Goal: Transaction & Acquisition: Purchase product/service

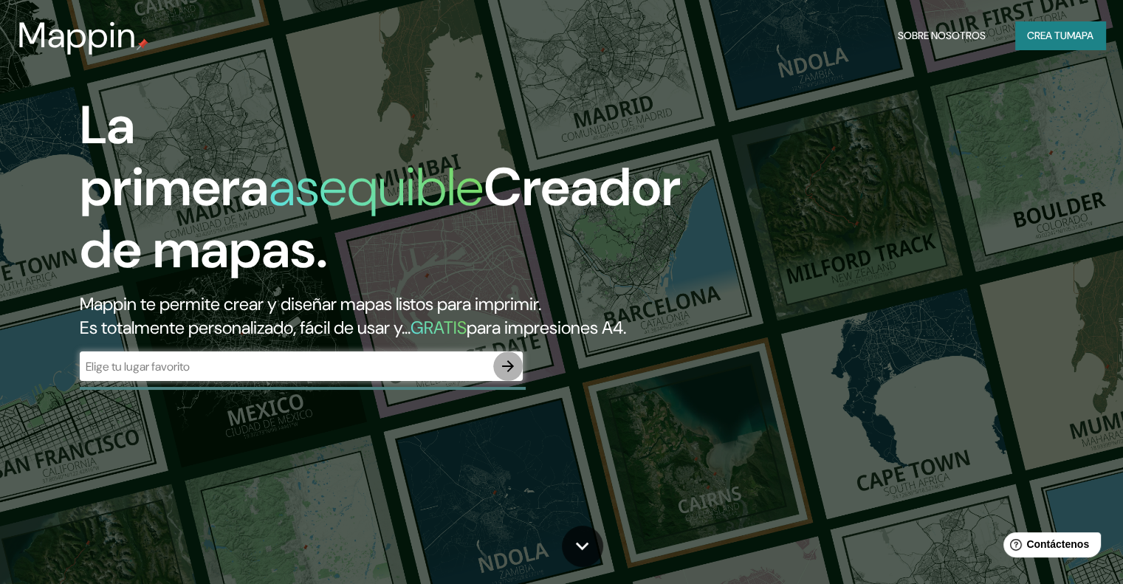
click at [502, 375] on icon "button" at bounding box center [508, 366] width 18 height 18
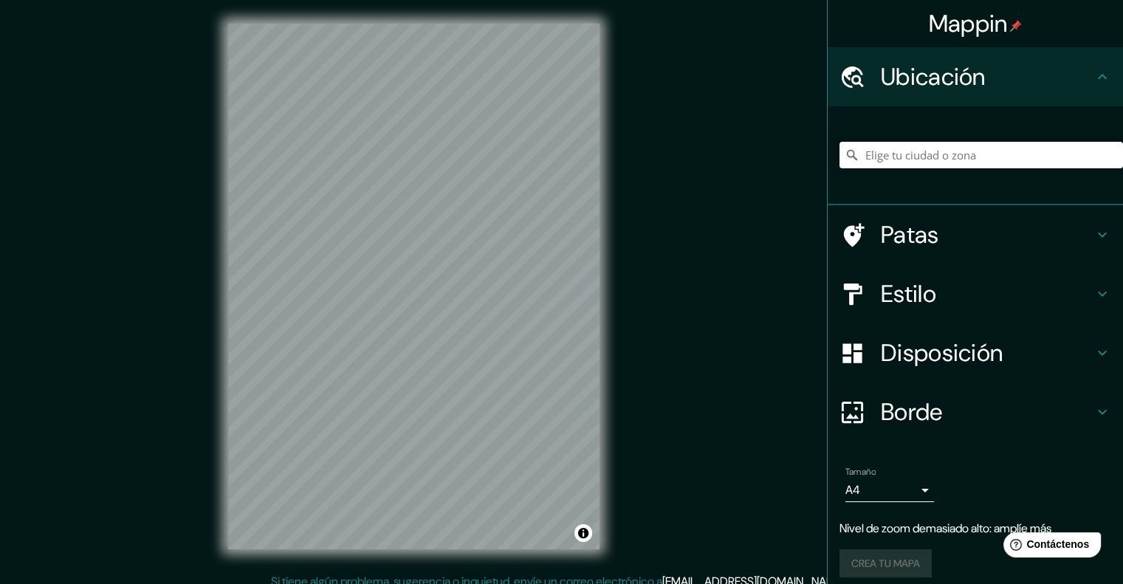
click at [920, 156] on input "Elige tu ciudad o zona" at bounding box center [980, 155] width 283 height 27
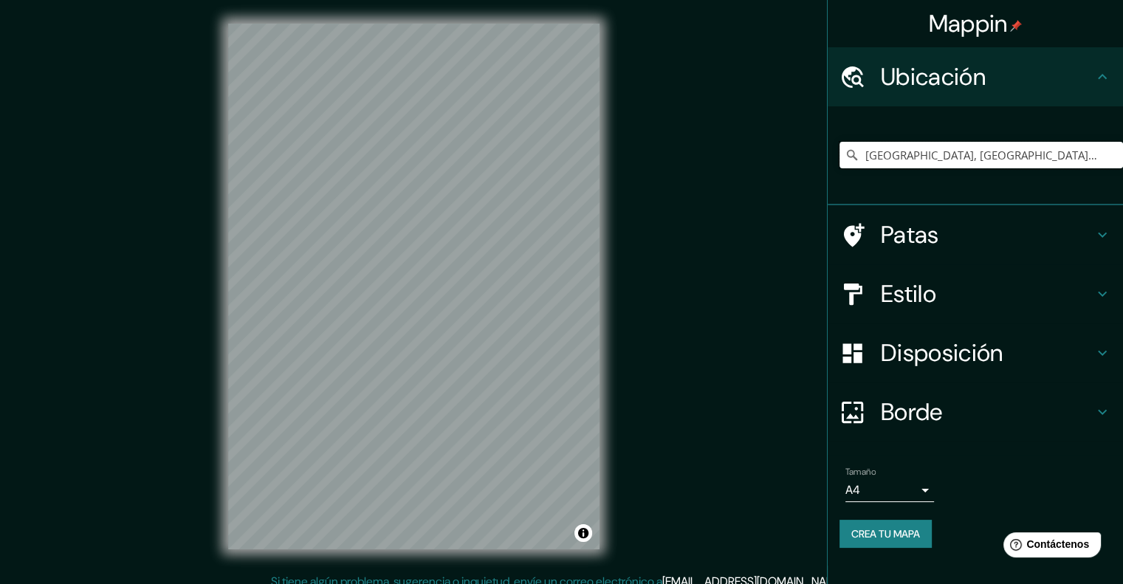
type input "[GEOGRAPHIC_DATA], [GEOGRAPHIC_DATA], [GEOGRAPHIC_DATA]"
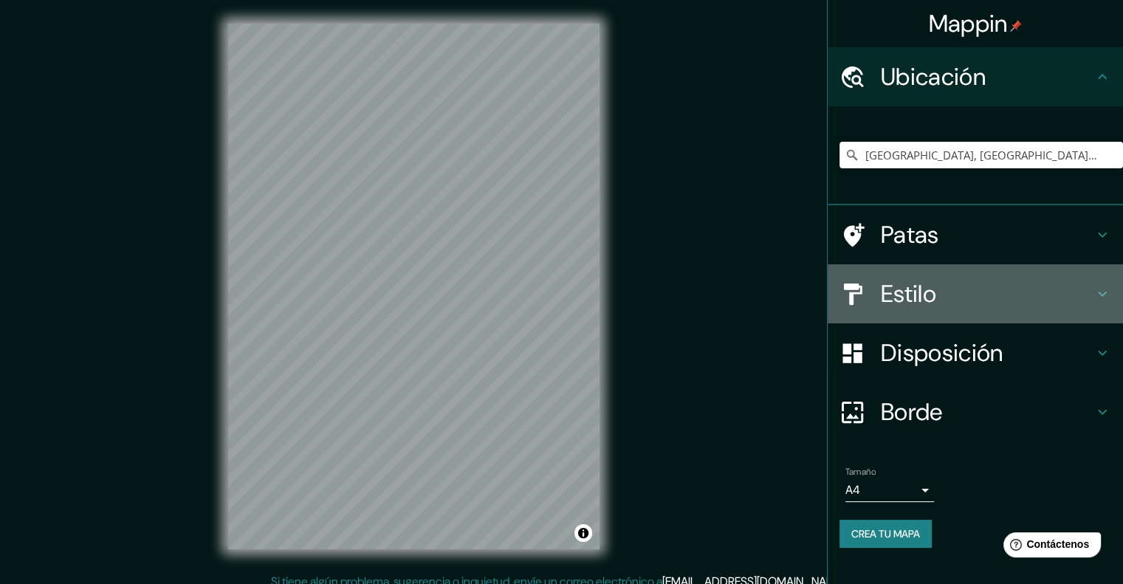
click at [868, 286] on div at bounding box center [859, 294] width 41 height 26
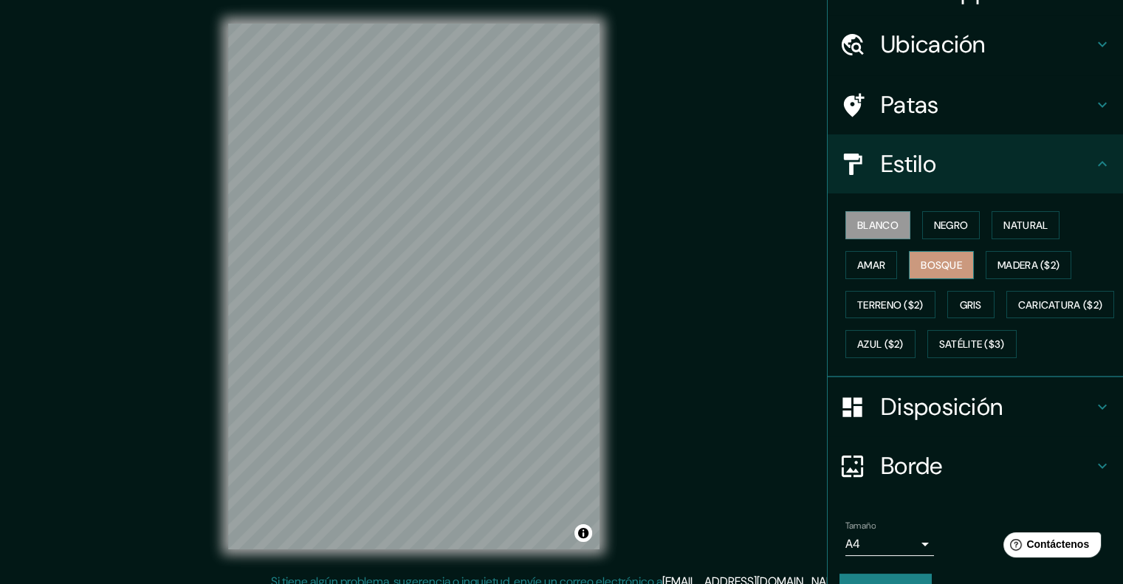
scroll to position [30, 0]
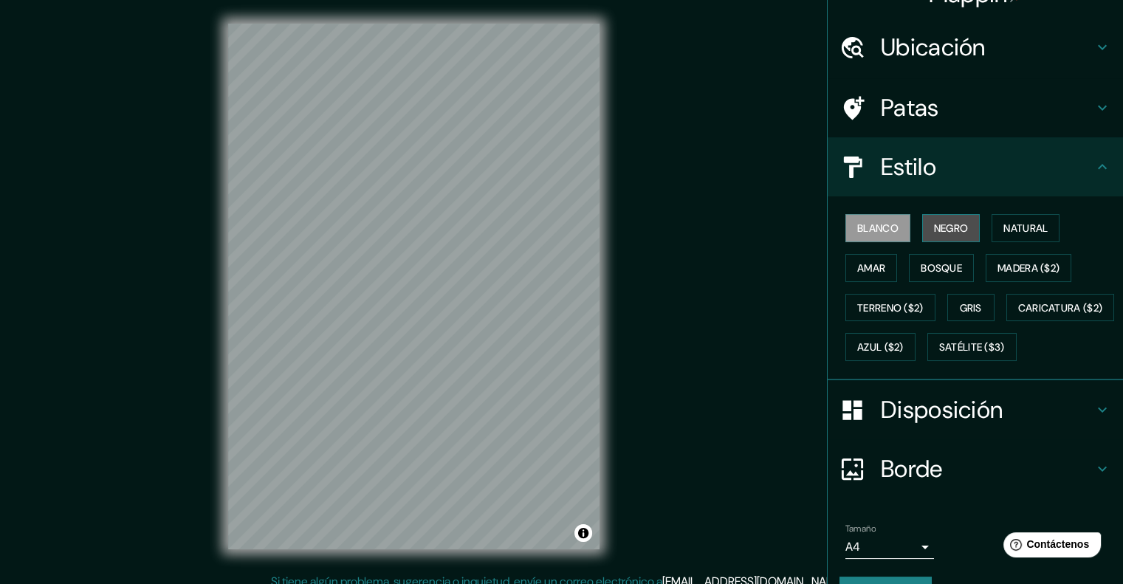
click at [935, 224] on font "Negro" at bounding box center [951, 227] width 35 height 13
click at [895, 226] on button "Blanco" at bounding box center [877, 228] width 65 height 28
drag, startPoint x: 831, startPoint y: 262, endPoint x: 872, endPoint y: 266, distance: 41.6
click at [839, 263] on div "Blanco Negro Natural Amar Bosque Madera ($2) Terreno ($2) Gris Caricatura ($2) …" at bounding box center [980, 287] width 283 height 159
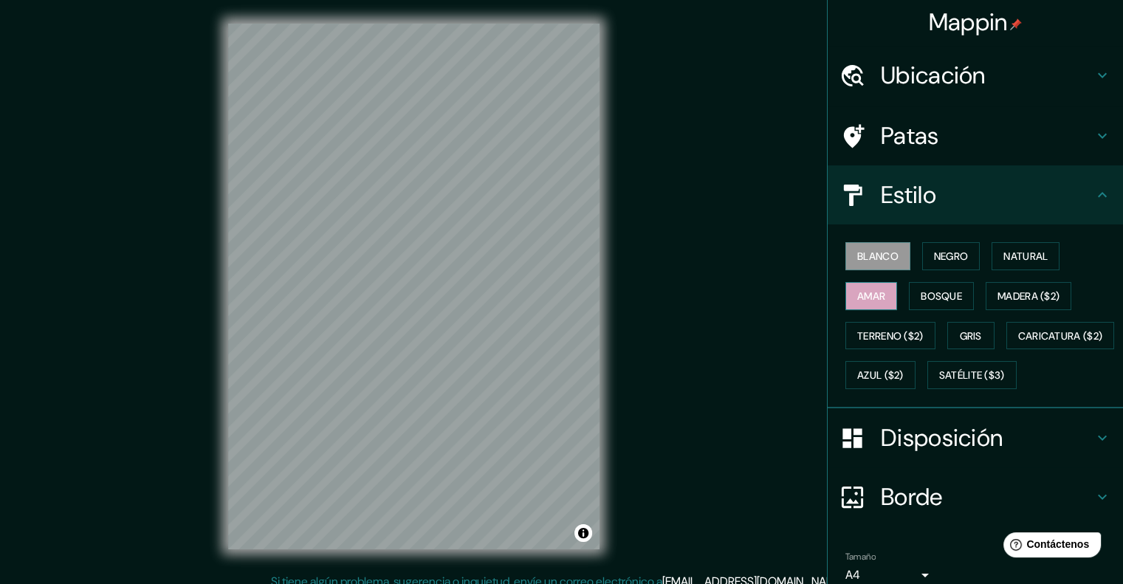
click at [874, 266] on div "Blanco Negro Natural Amar Bosque Madera ($2) Terreno ($2) Gris Caricatura ($2) …" at bounding box center [980, 315] width 283 height 159
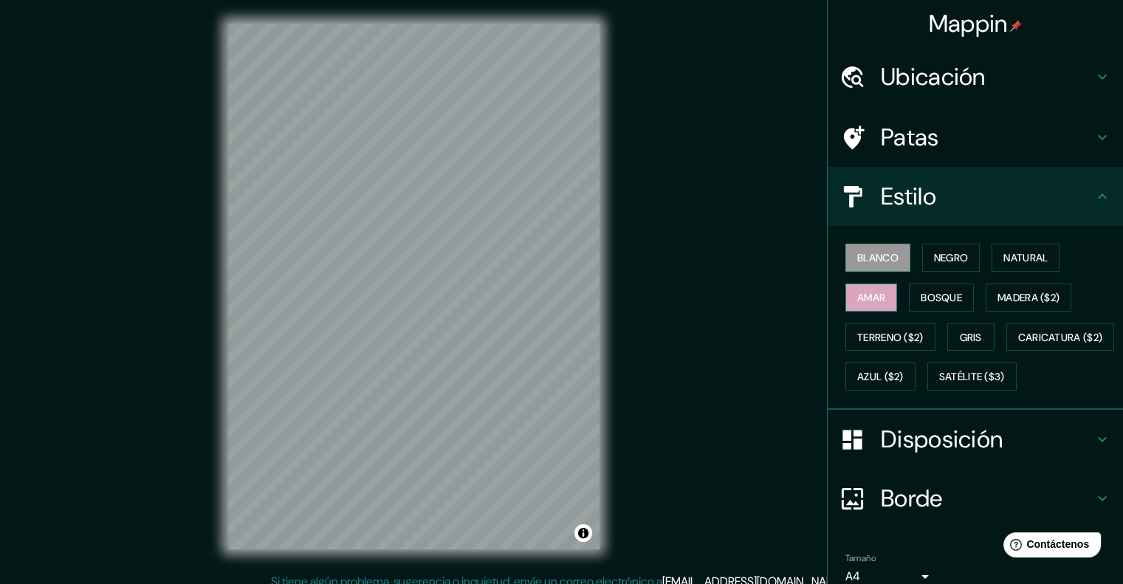
click at [870, 297] on font "Amar" at bounding box center [871, 297] width 28 height 13
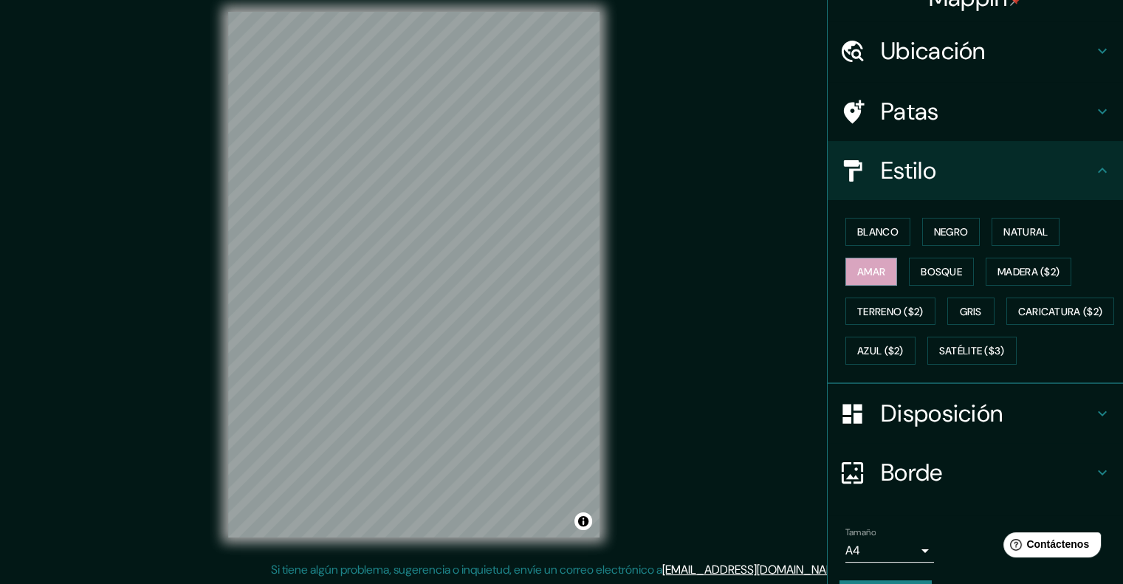
scroll to position [103, 0]
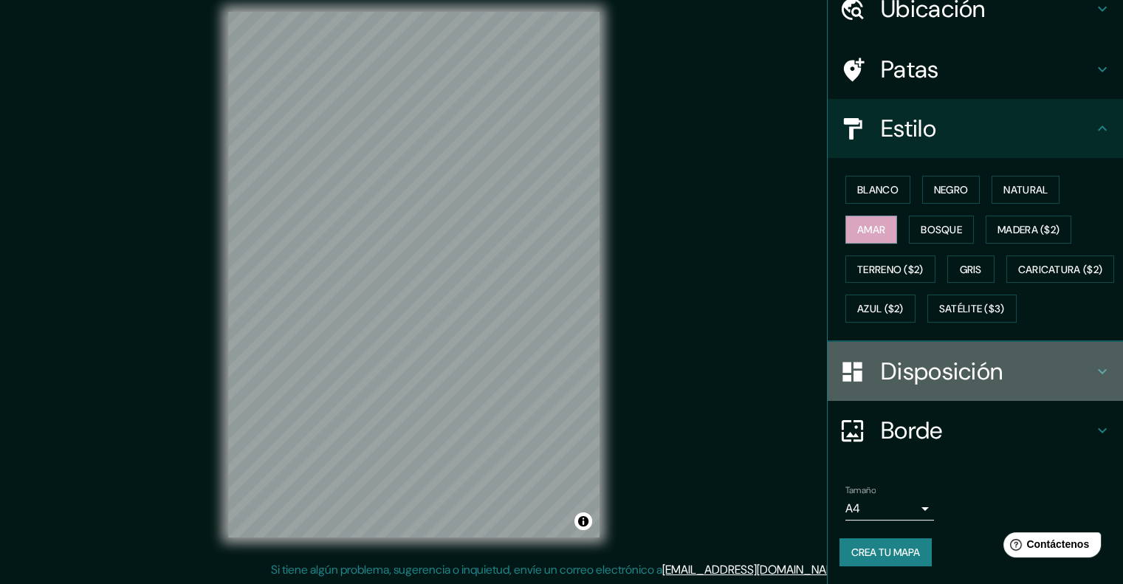
click at [886, 361] on font "Disposición" at bounding box center [942, 371] width 122 height 31
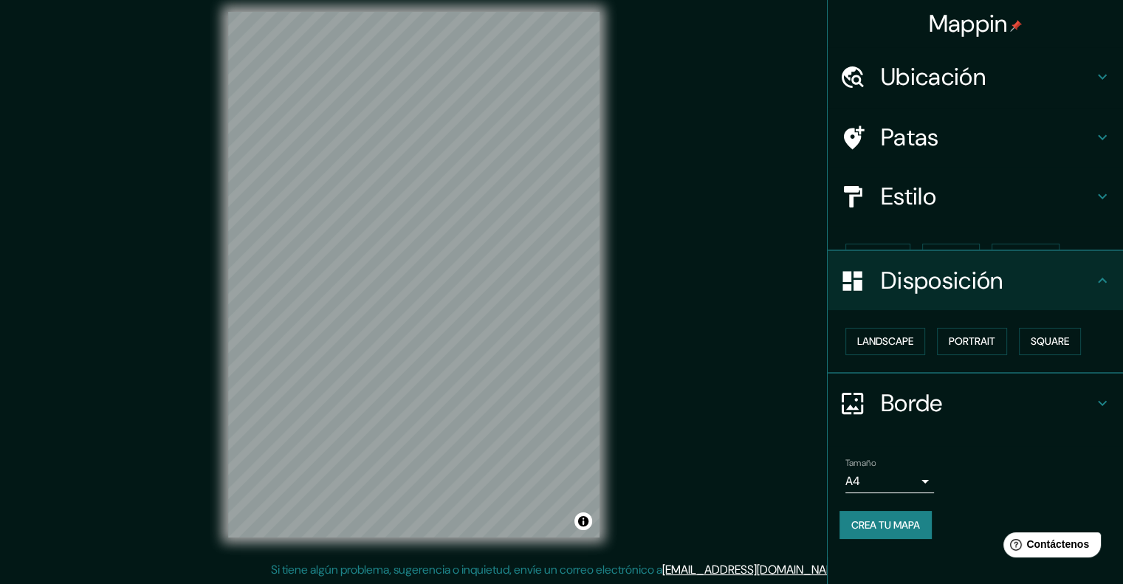
scroll to position [0, 0]
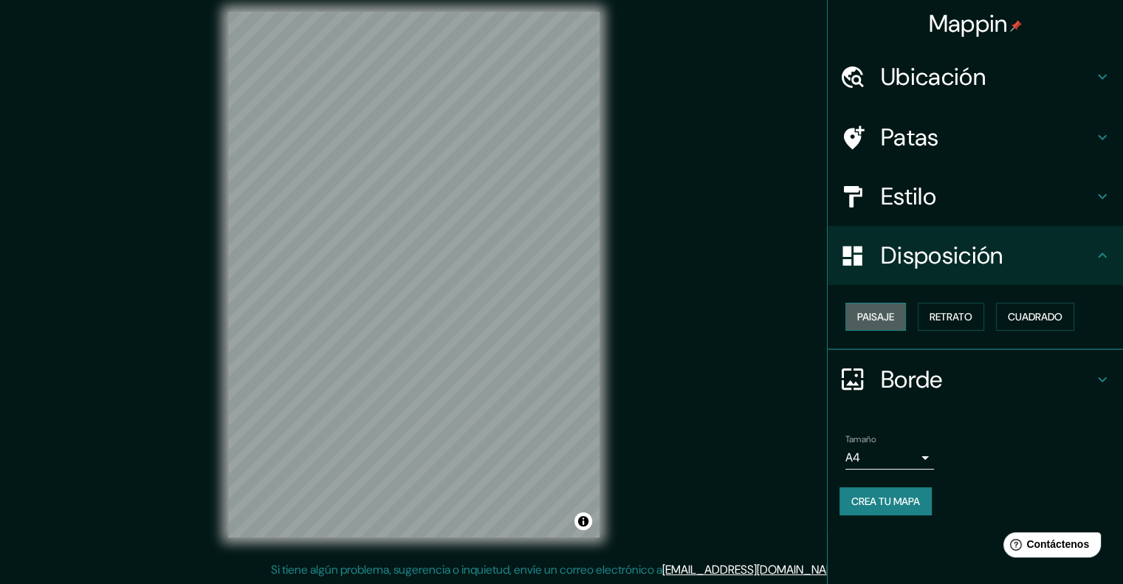
click at [894, 320] on font "Paisaje" at bounding box center [875, 316] width 37 height 13
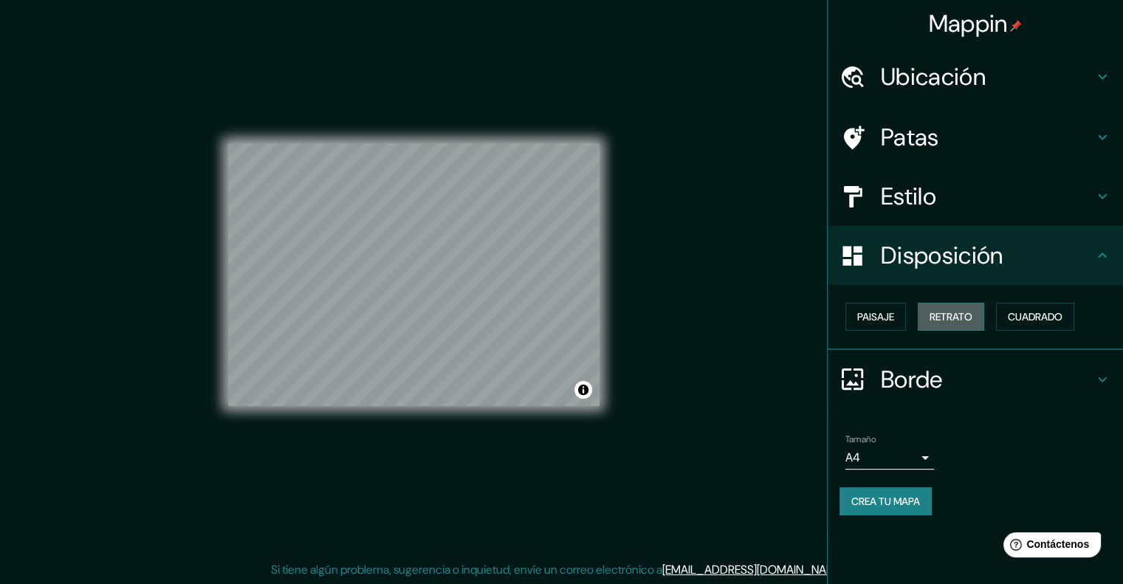
click at [980, 320] on button "Retrato" at bounding box center [951, 317] width 66 height 28
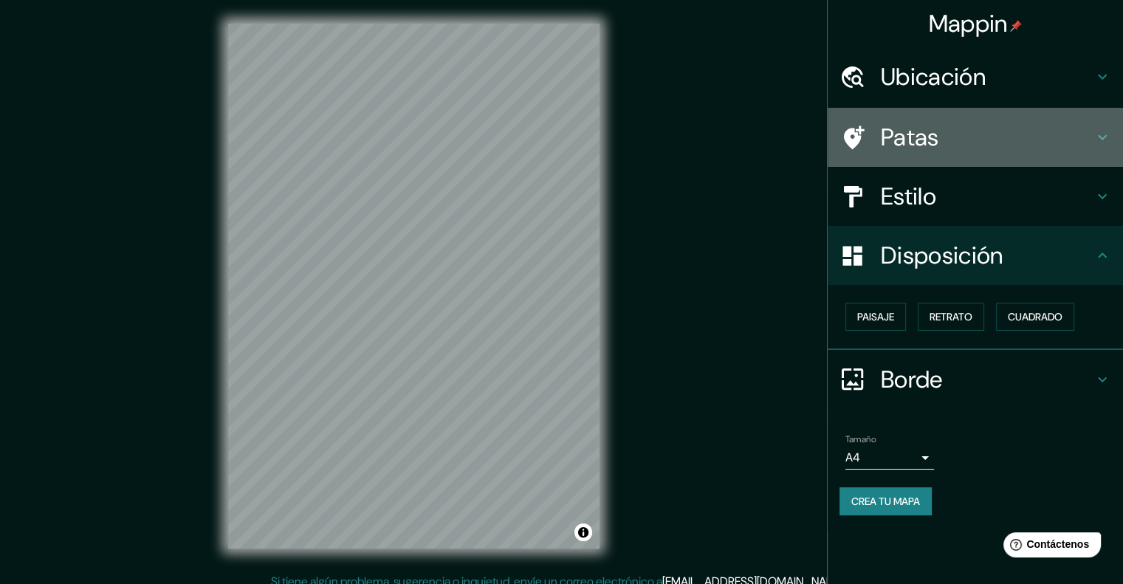
click at [944, 165] on div "Patas" at bounding box center [974, 137] width 295 height 59
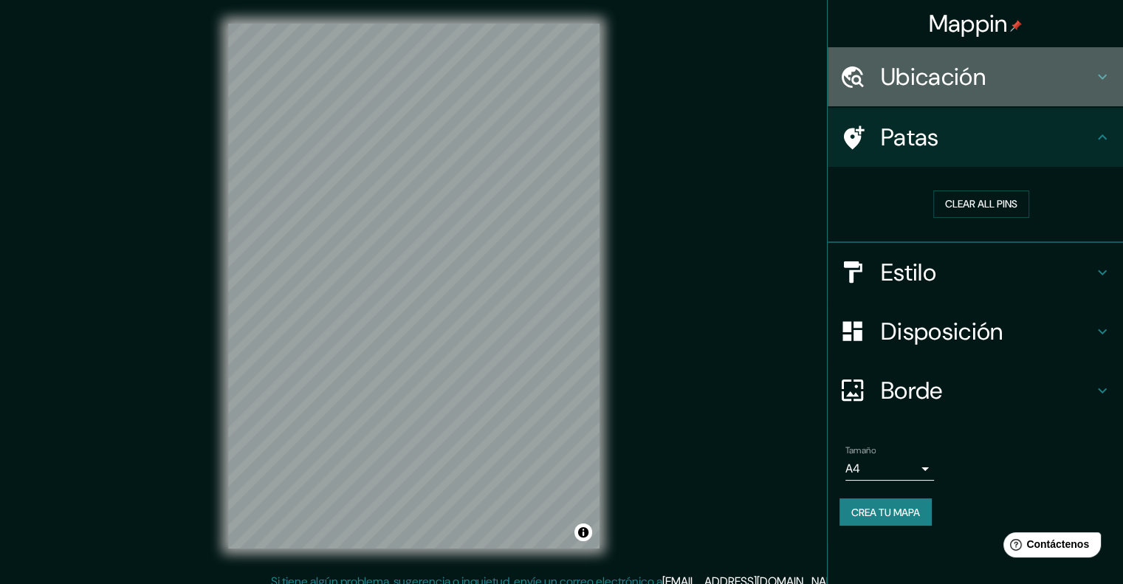
click at [912, 83] on font "Ubicación" at bounding box center [933, 76] width 105 height 31
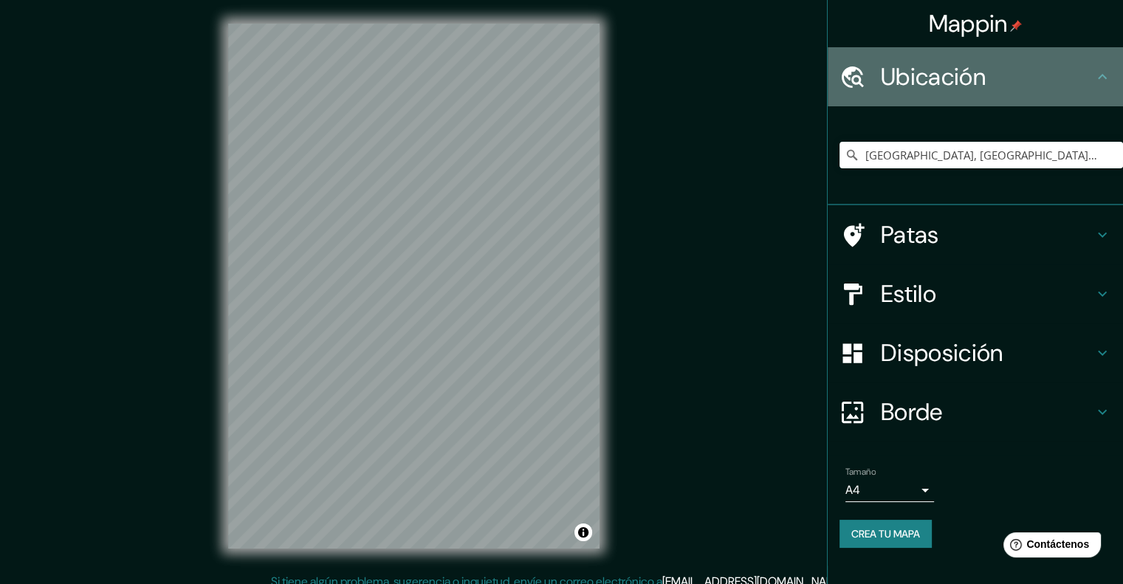
click at [912, 83] on font "Ubicación" at bounding box center [933, 76] width 105 height 31
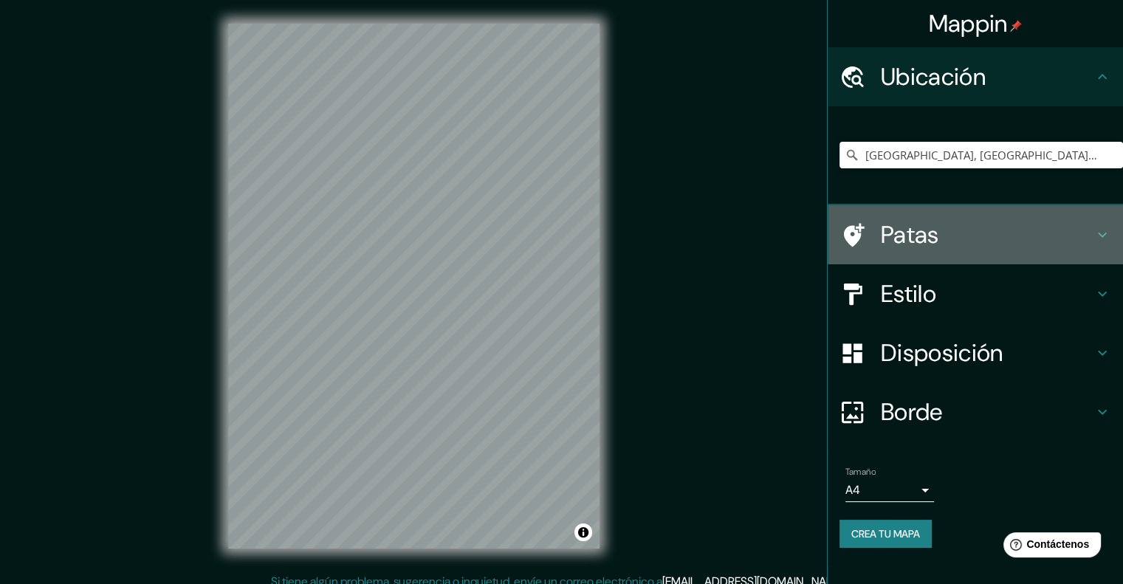
click at [895, 225] on font "Patas" at bounding box center [910, 234] width 58 height 31
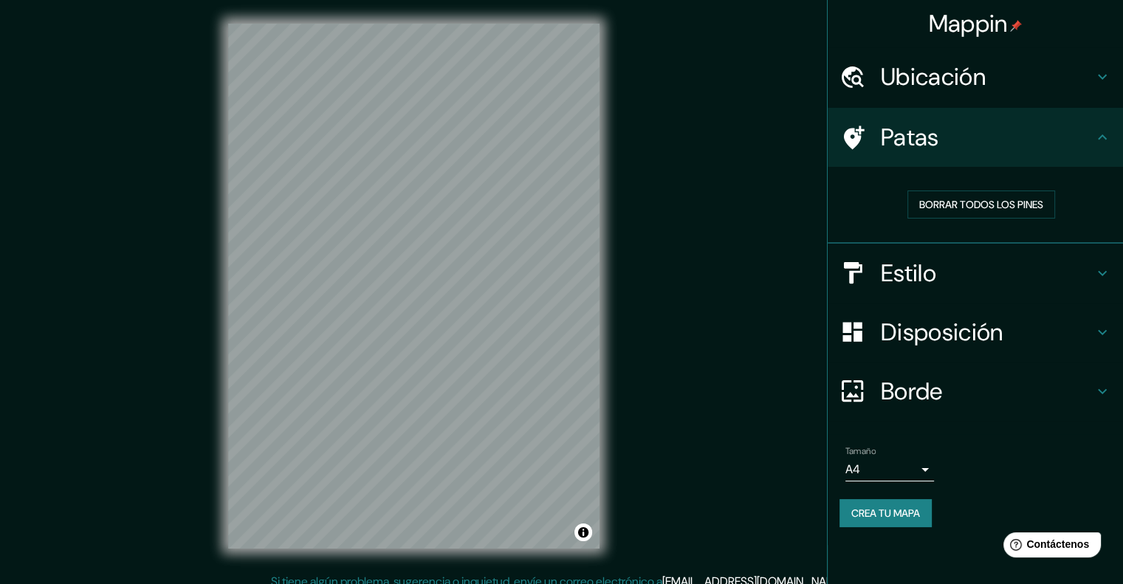
click at [918, 259] on font "Estilo" at bounding box center [908, 273] width 55 height 31
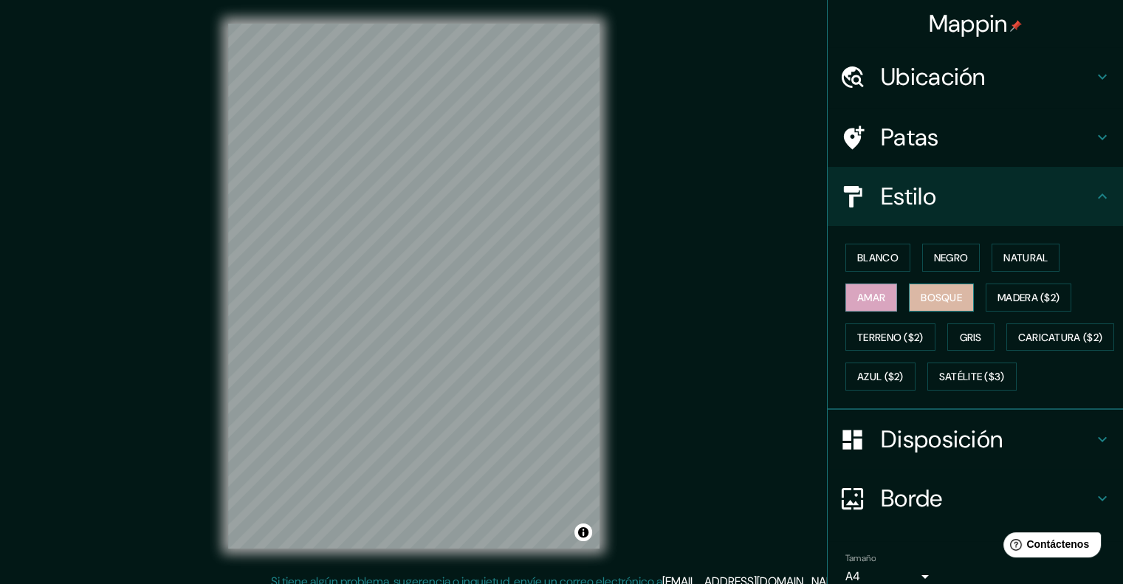
click at [923, 289] on font "Bosque" at bounding box center [940, 297] width 41 height 19
click at [1028, 292] on font "Madera ($2)" at bounding box center [1028, 297] width 62 height 13
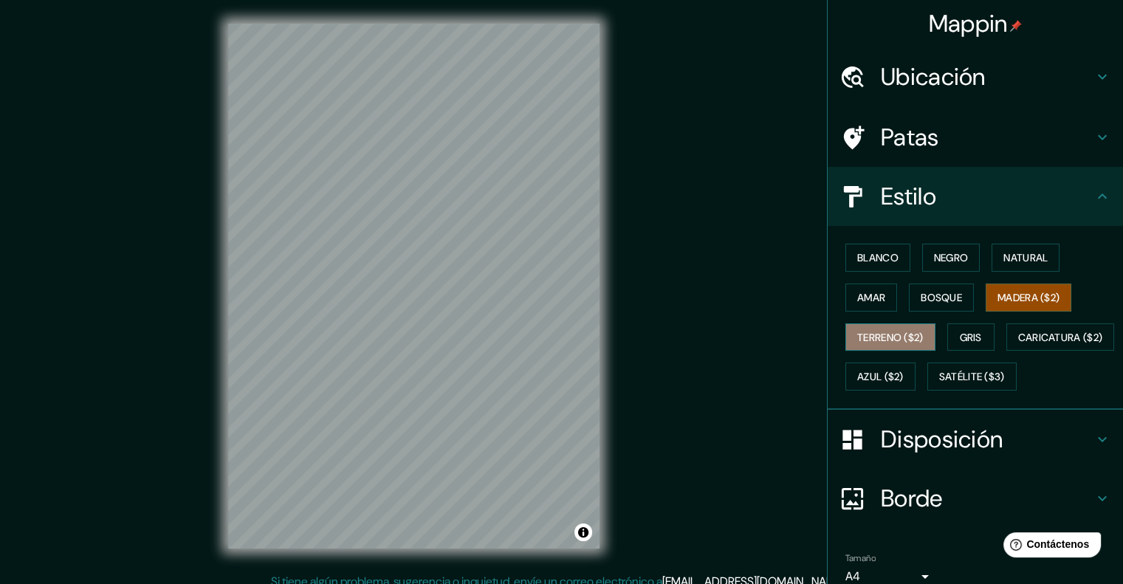
click at [876, 342] on font "Terreno ($2)" at bounding box center [890, 337] width 66 height 19
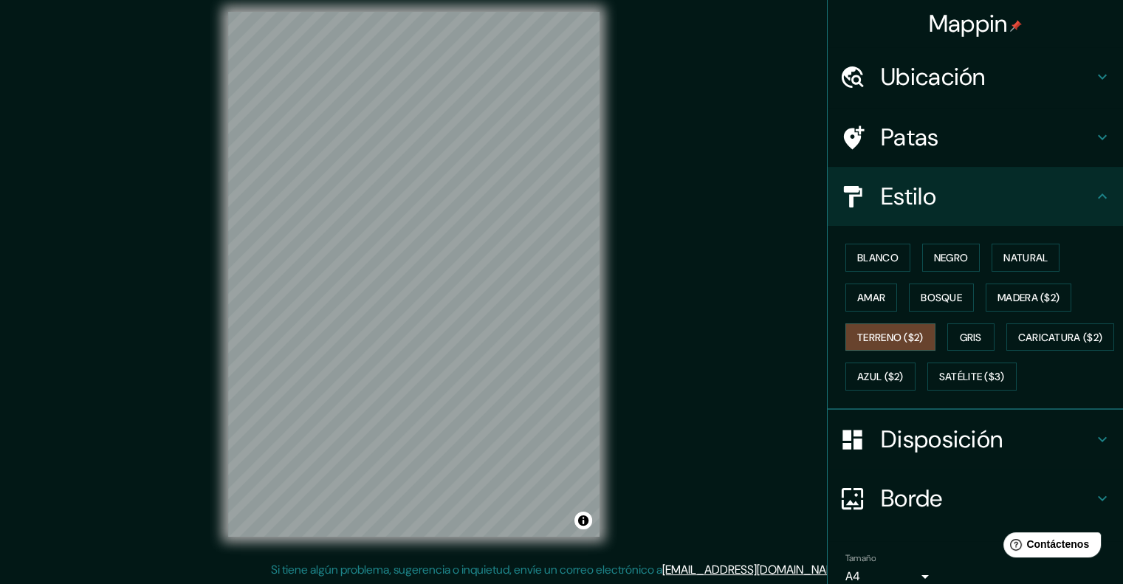
scroll to position [12, 0]
click at [1018, 344] on font "Caricatura ($2)" at bounding box center [1060, 337] width 85 height 13
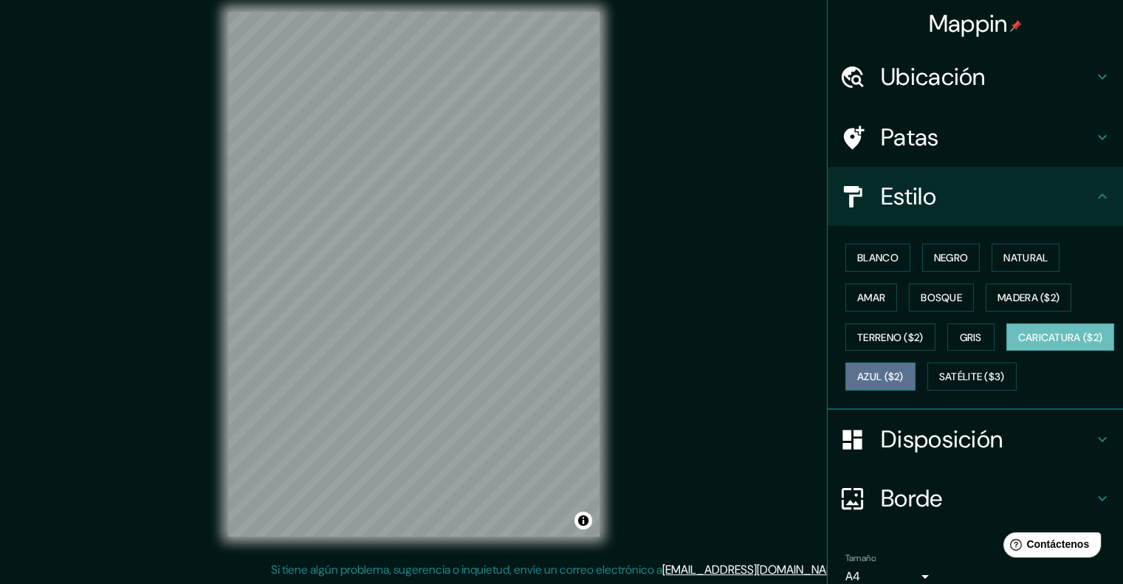
click at [903, 374] on font "Azul ($2)" at bounding box center [880, 377] width 47 height 13
click at [989, 347] on div "Blanco Negro Natural Amar Bosque Madera ($2) Terreno ($2) Gris Caricatura ($2) …" at bounding box center [980, 317] width 283 height 159
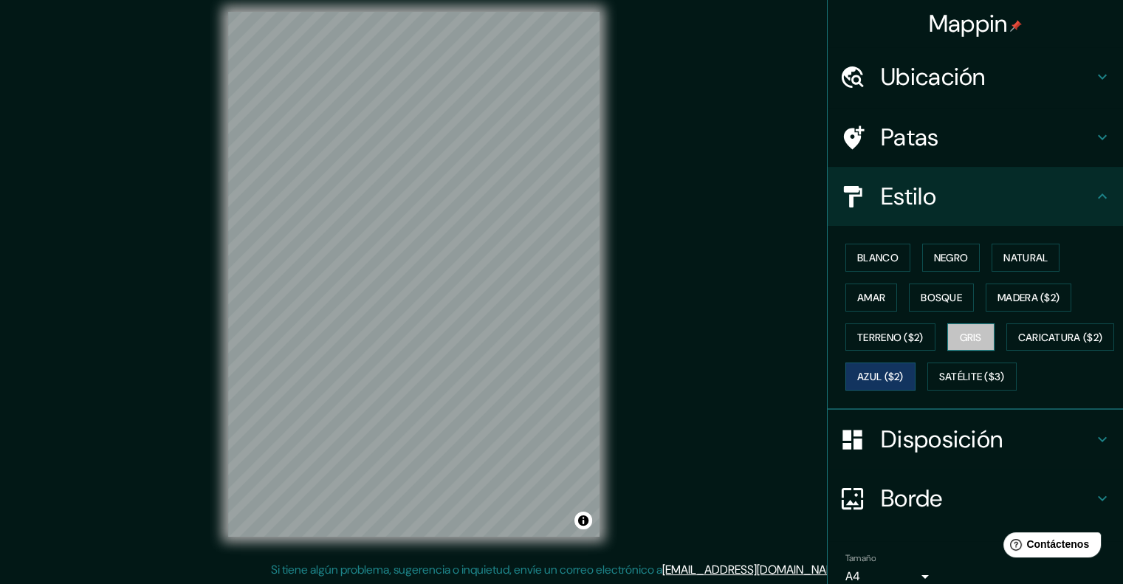
click at [983, 340] on button "Gris" at bounding box center [970, 337] width 47 height 28
click at [1018, 344] on font "Caricatura ($2)" at bounding box center [1060, 337] width 85 height 13
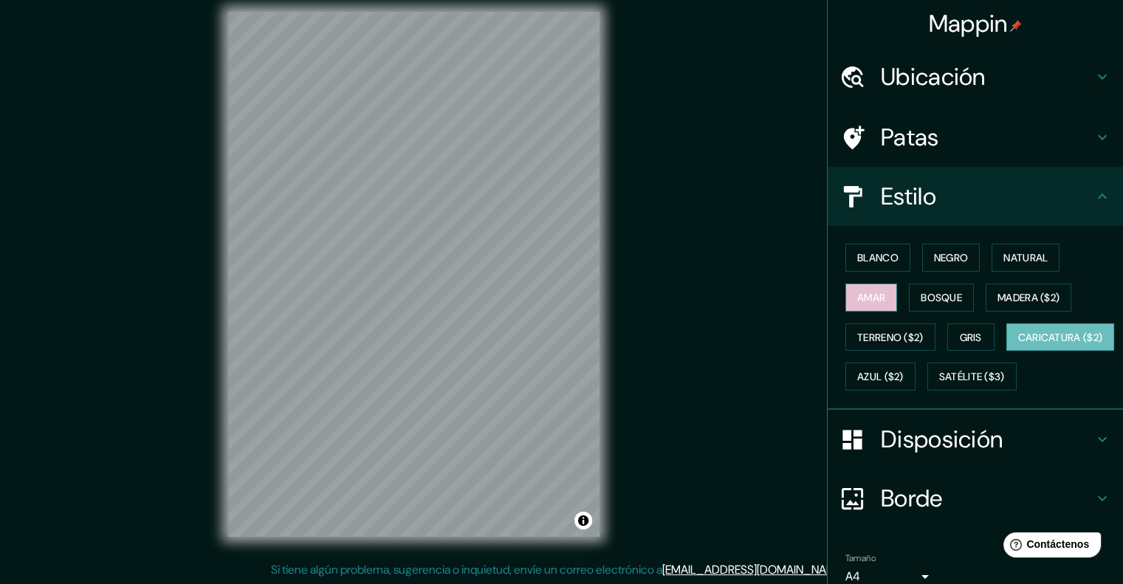
click at [847, 306] on button "Amar" at bounding box center [871, 297] width 52 height 28
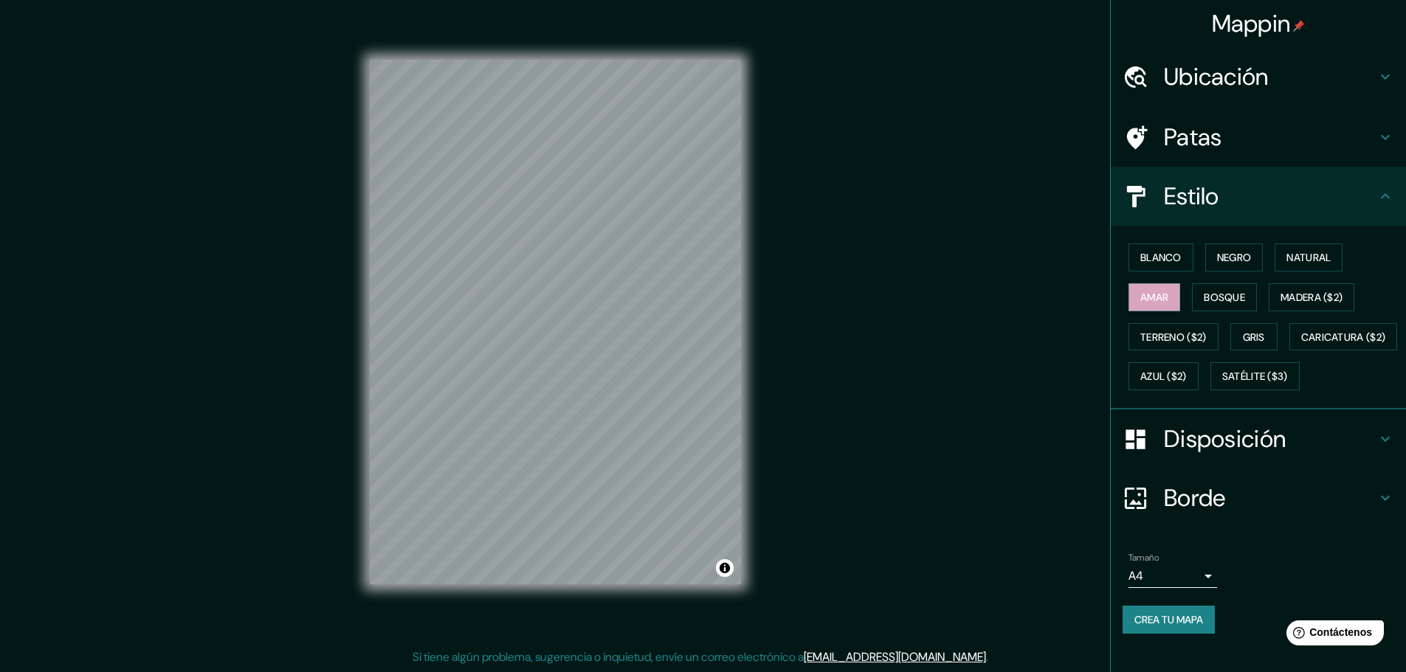
scroll to position [0, 0]
click at [1122, 455] on font "Disposición" at bounding box center [1225, 439] width 122 height 31
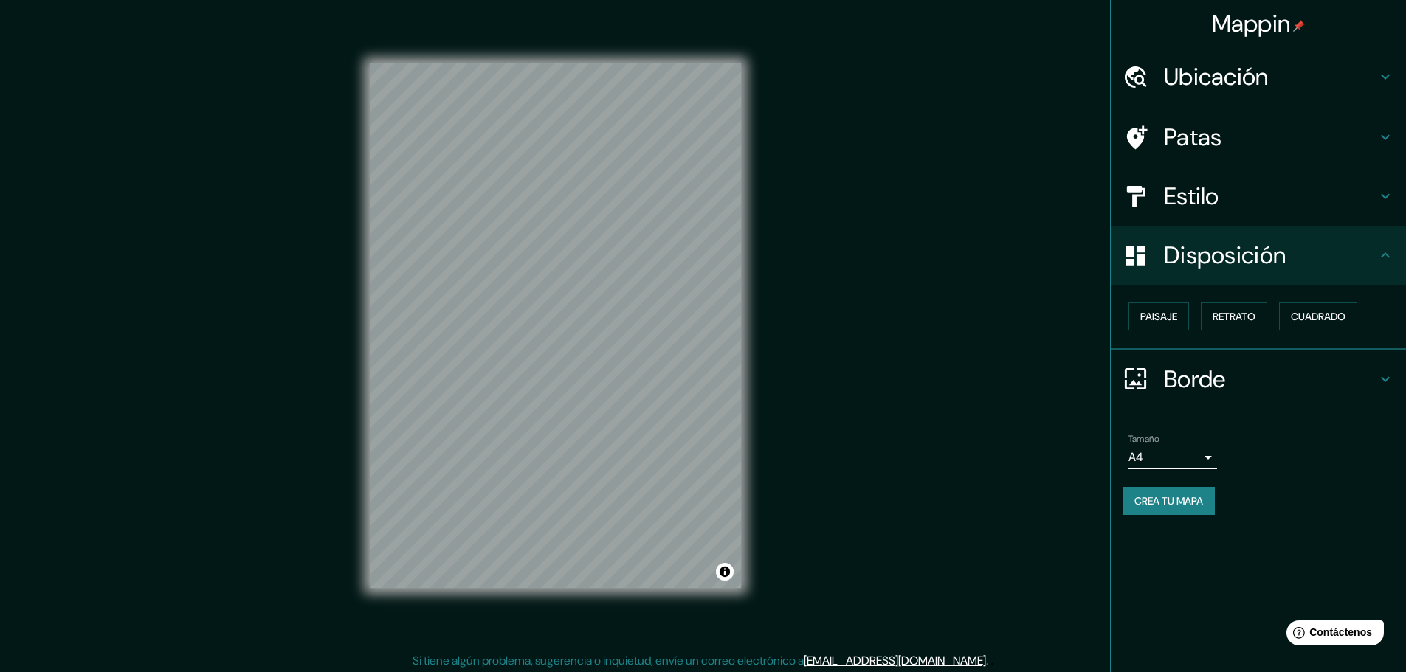
click at [1122, 448] on body "Mappin Ubicación [GEOGRAPHIC_DATA], [GEOGRAPHIC_DATA], [GEOGRAPHIC_DATA] [GEOGR…" at bounding box center [703, 336] width 1406 height 672
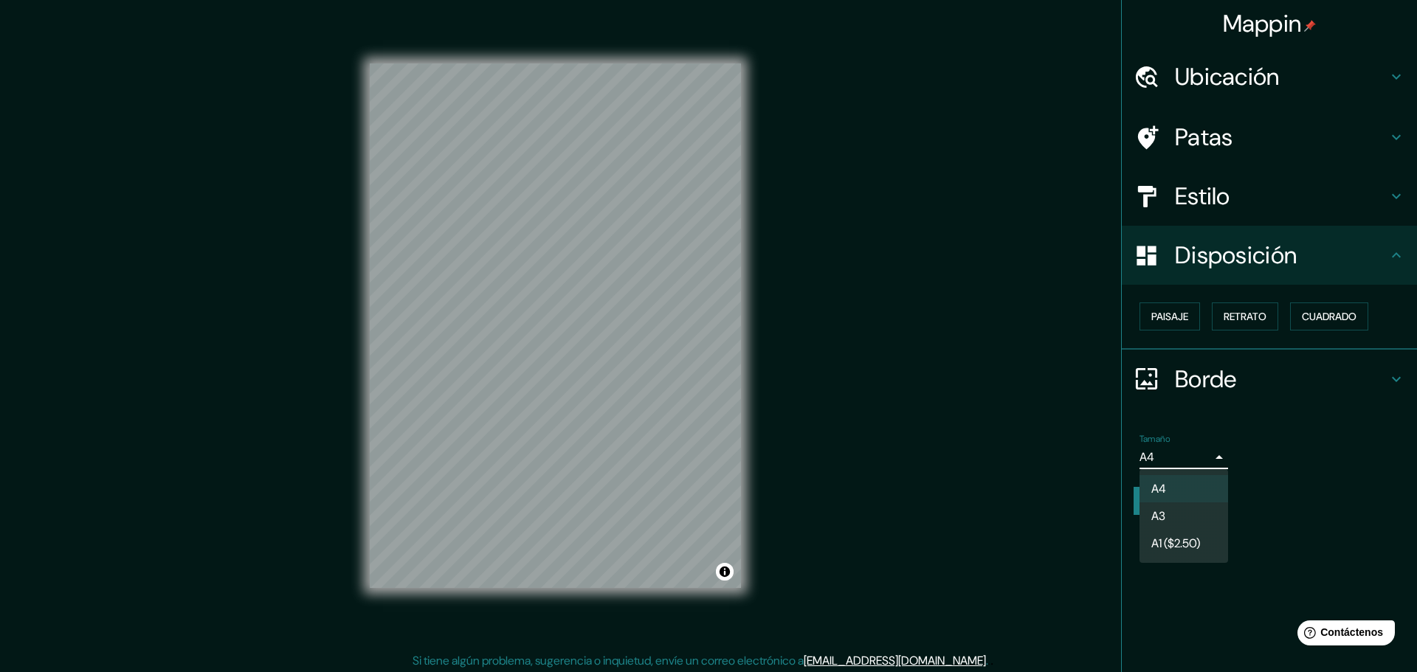
drag, startPoint x: 1154, startPoint y: 533, endPoint x: 1161, endPoint y: 516, distance: 18.2
click at [1122, 516] on ul "A4 A3 A1 ($2.50)" at bounding box center [1184, 516] width 89 height 94
click at [1122, 516] on font "A3" at bounding box center [1159, 517] width 14 height 16
type input "a4"
